Goal: Navigation & Orientation: Understand site structure

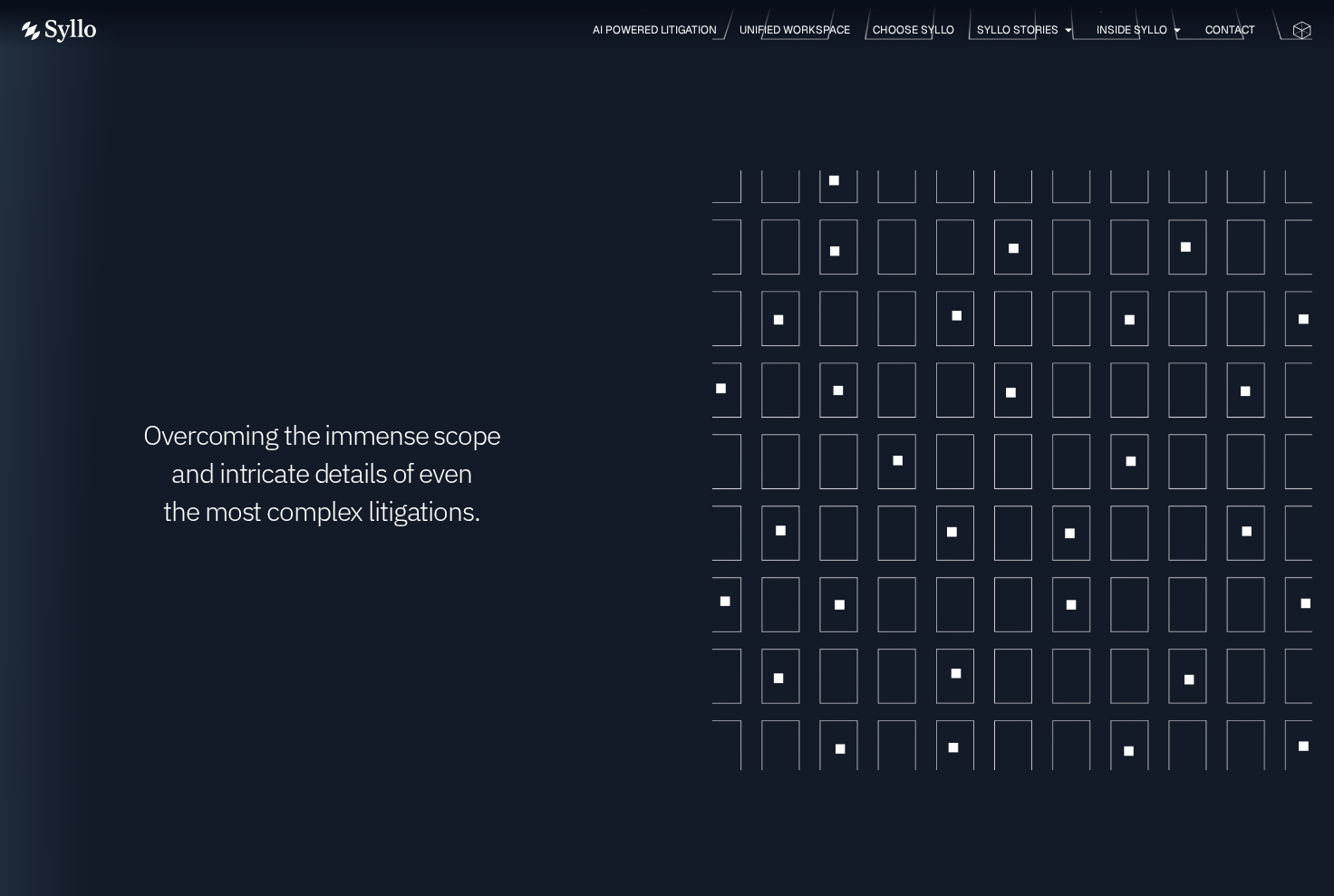
scroll to position [2690, 0]
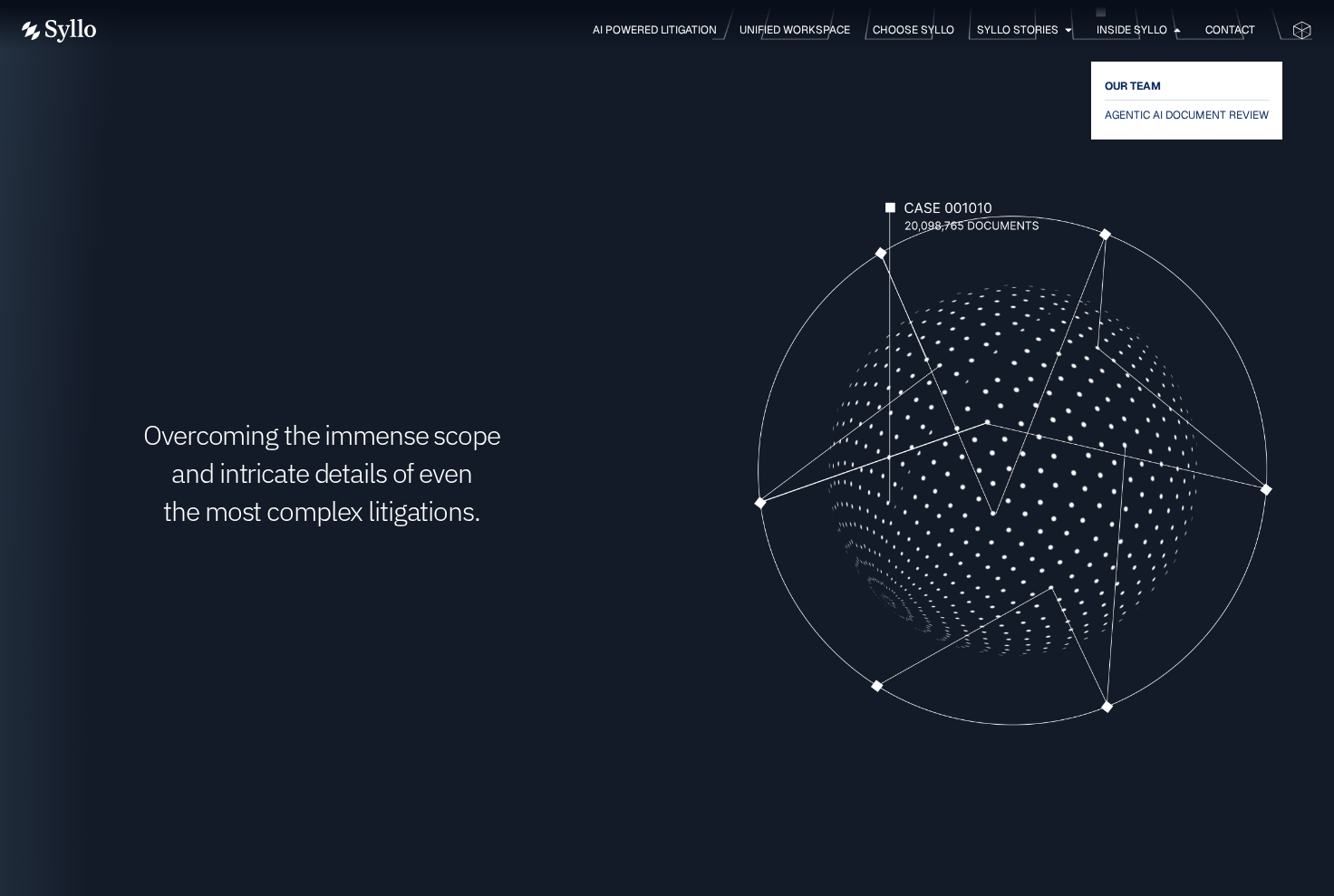
click at [1146, 88] on span "OUR TEAM" at bounding box center [1132, 85] width 56 height 22
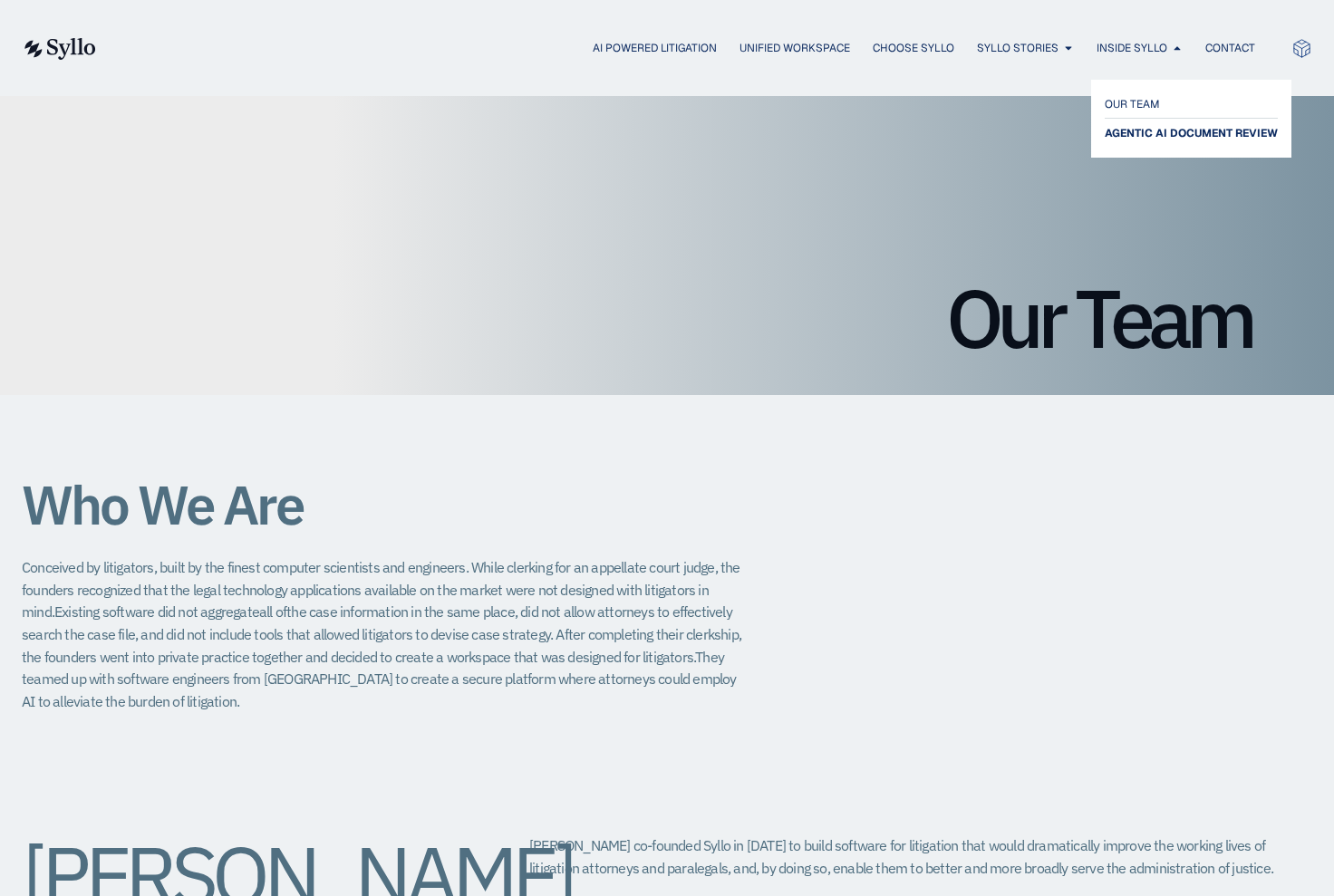
click at [1148, 133] on span "AGENTIC AI DOCUMENT REVIEW" at bounding box center [1190, 132] width 173 height 22
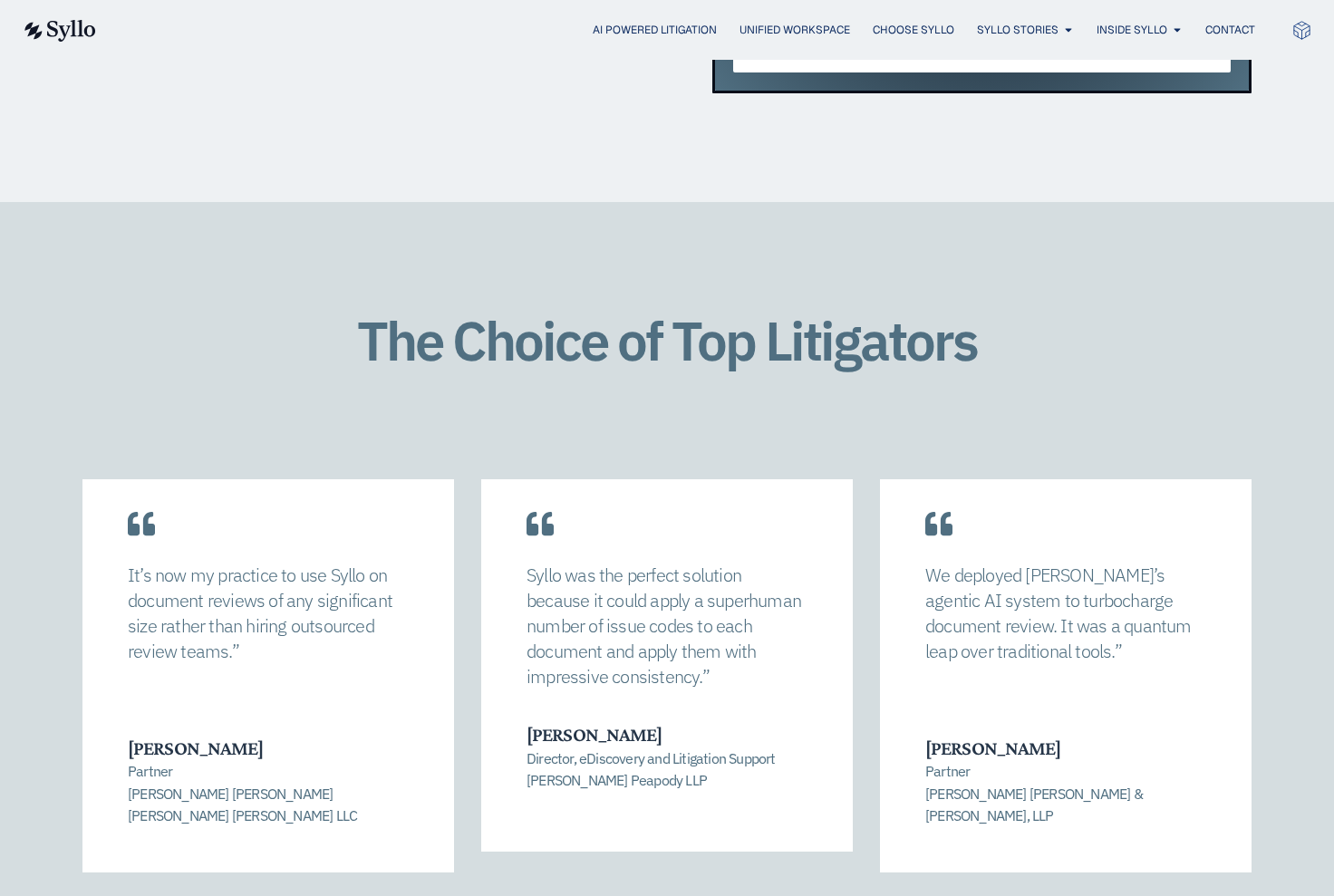
scroll to position [2314, 0]
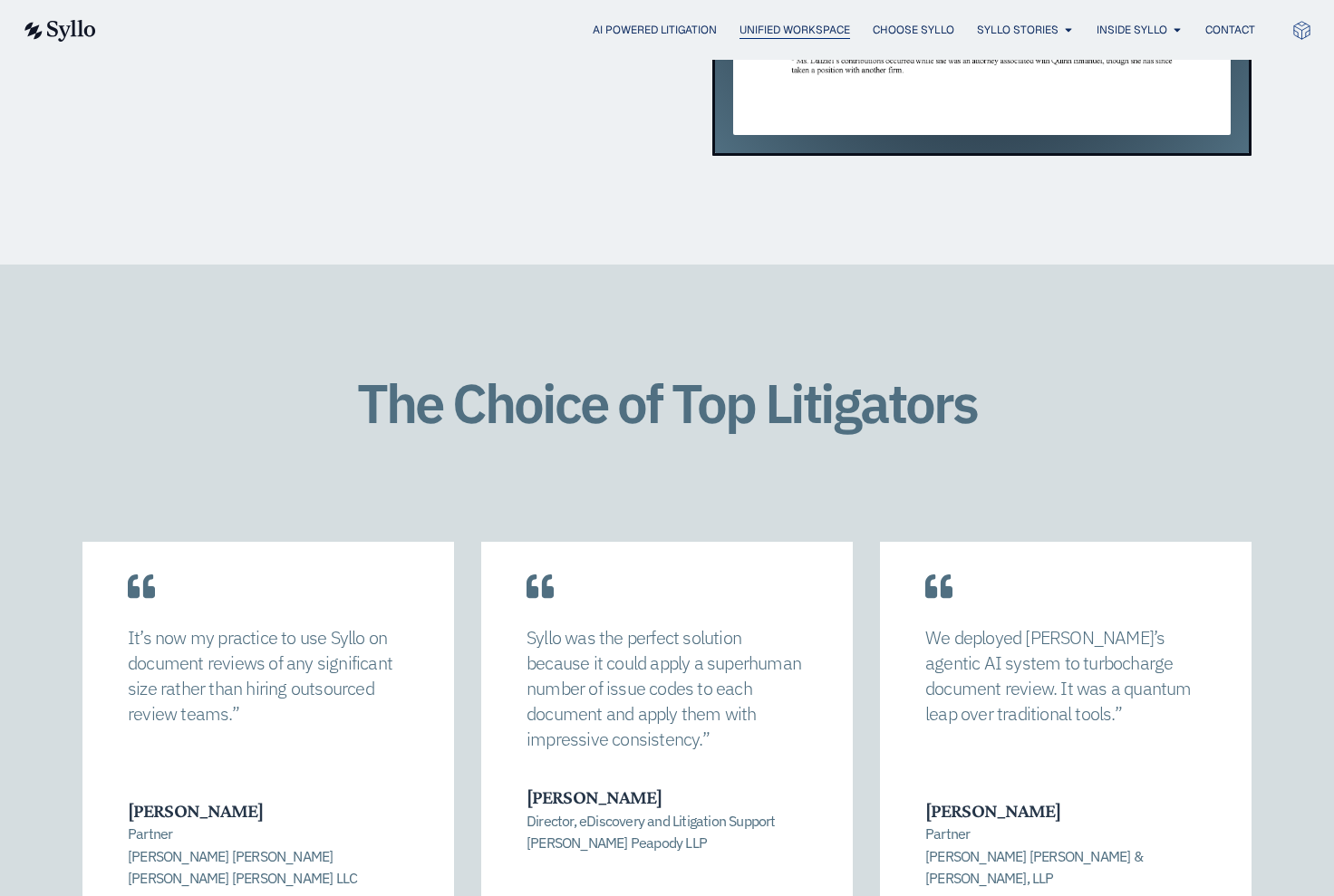
click at [813, 31] on span "Unified Workspace" at bounding box center [794, 29] width 111 height 16
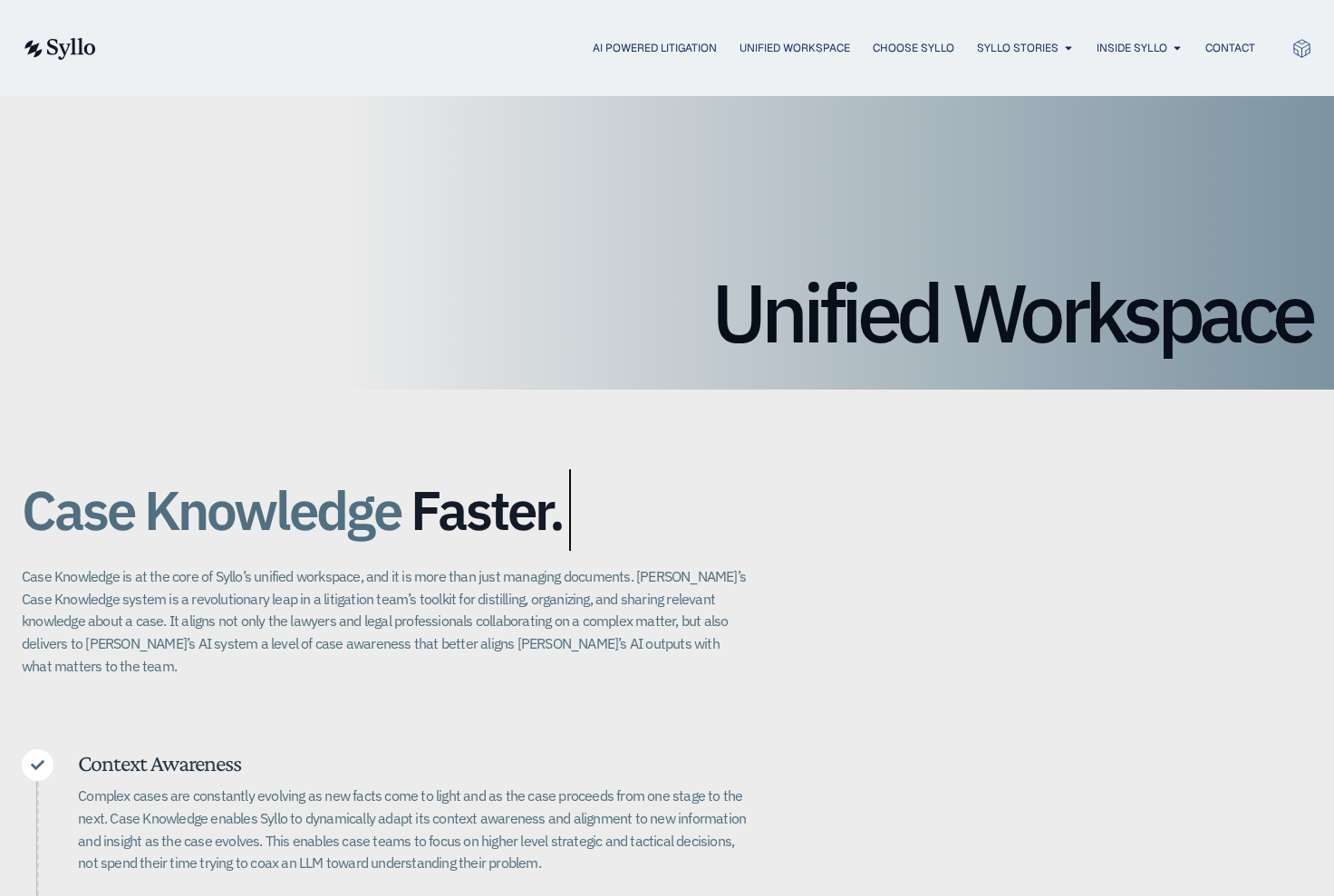
scroll to position [5, 0]
